Goal: Find specific page/section: Find specific page/section

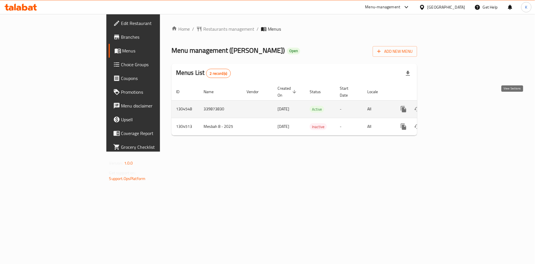
click at [448, 106] on icon "enhanced table" at bounding box center [444, 109] width 7 height 7
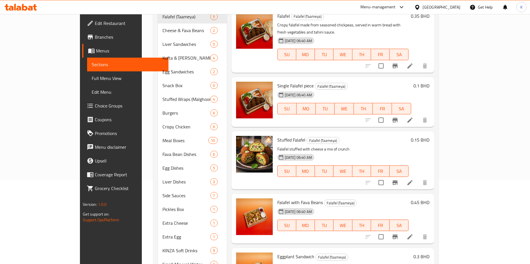
scroll to position [69, 0]
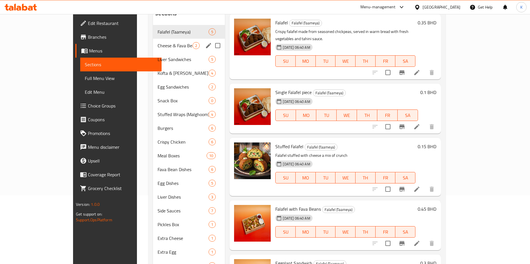
click at [158, 42] on span "Cheese & Fava Beans" at bounding box center [175, 45] width 35 height 7
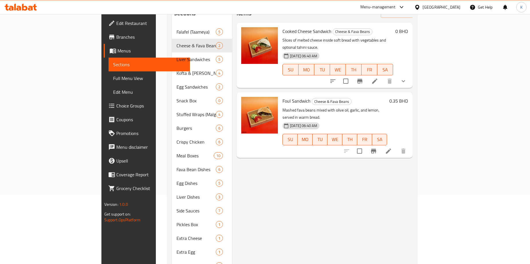
scroll to position [37, 0]
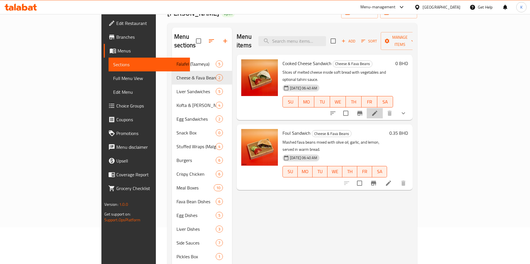
click at [383, 108] on li at bounding box center [375, 113] width 16 height 10
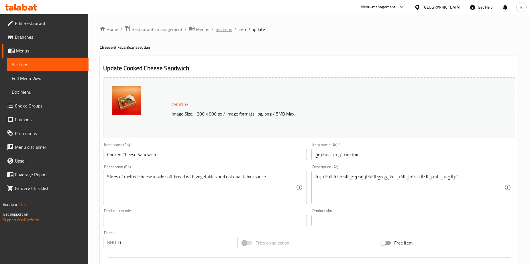
click at [225, 28] on span "Sections" at bounding box center [224, 29] width 16 height 7
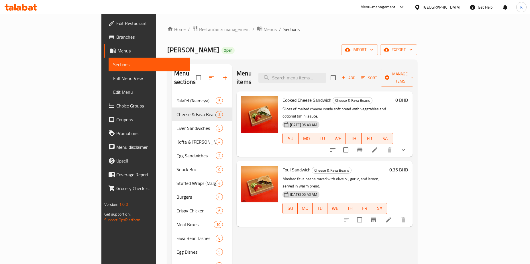
click at [420, 7] on icon at bounding box center [417, 7] width 6 height 6
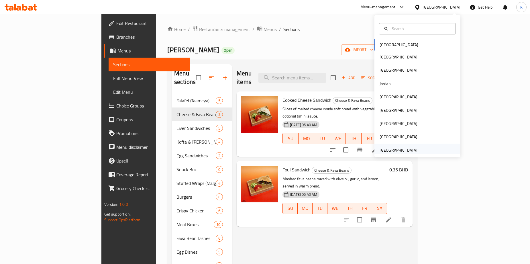
click at [383, 150] on div "[GEOGRAPHIC_DATA]" at bounding box center [399, 150] width 38 height 6
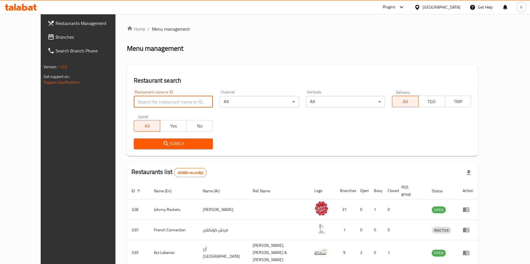
click at [134, 102] on input "search" at bounding box center [173, 101] width 79 height 11
paste input "24239"
type input "24239"
drag, startPoint x: 152, startPoint y: 132, endPoint x: 157, endPoint y: 141, distance: 10.1
click at [157, 141] on span "Search" at bounding box center [173, 143] width 70 height 7
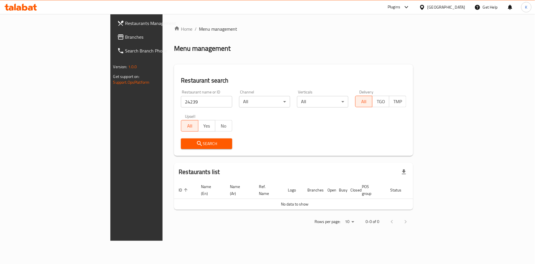
click at [447, 3] on div "[GEOGRAPHIC_DATA]" at bounding box center [441, 7] width 55 height 14
click at [435, 4] on div "[GEOGRAPHIC_DATA]" at bounding box center [446, 7] width 38 height 6
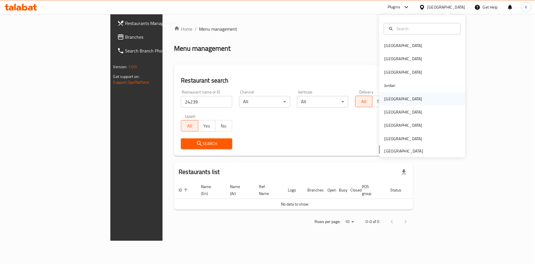
click at [391, 97] on div "[GEOGRAPHIC_DATA]" at bounding box center [403, 99] width 38 height 6
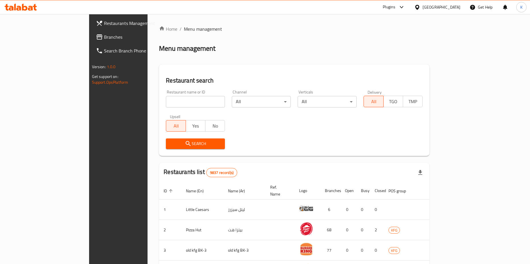
click at [176, 104] on input "search" at bounding box center [195, 101] width 59 height 11
paste input "24239"
type input "24239"
click at [170, 146] on span "Search" at bounding box center [195, 143] width 50 height 7
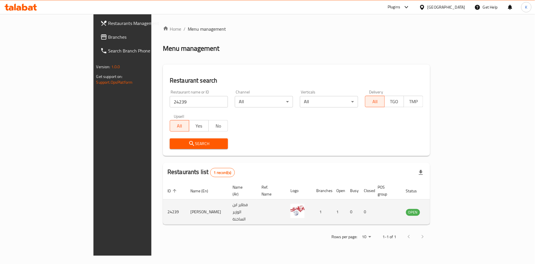
click at [186, 204] on td "[PERSON_NAME]" at bounding box center [207, 211] width 42 height 25
drag, startPoint x: 479, startPoint y: 203, endPoint x: 464, endPoint y: 202, distance: 15.0
click at [431, 202] on td "OPEN" at bounding box center [416, 211] width 30 height 25
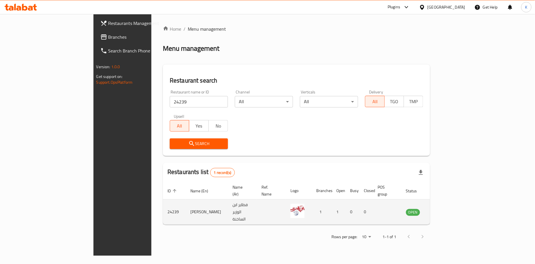
click at [186, 201] on td "[PERSON_NAME]" at bounding box center [207, 211] width 42 height 25
drag, startPoint x: 475, startPoint y: 203, endPoint x: 463, endPoint y: 204, distance: 11.9
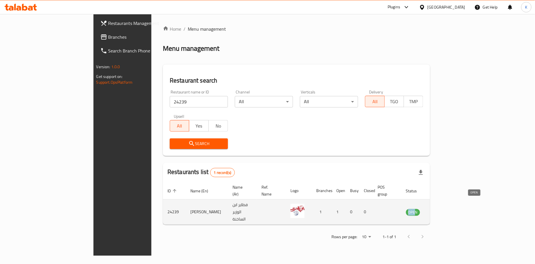
click at [431, 204] on td "OPEN" at bounding box center [416, 211] width 30 height 25
click at [420, 209] on span "OPEN" at bounding box center [413, 212] width 14 height 7
click at [442, 210] on icon "enhanced table" at bounding box center [439, 212] width 6 height 5
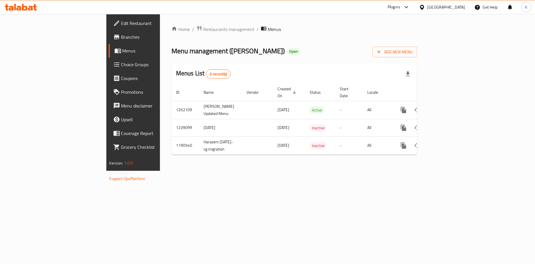
click at [121, 39] on span "Branches" at bounding box center [156, 37] width 70 height 7
